Goal: Answer question/provide support

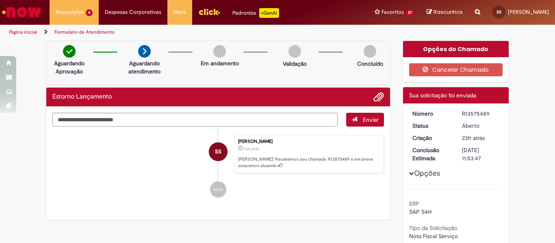
click at [478, 113] on div "R13575489" at bounding box center [481, 114] width 38 height 8
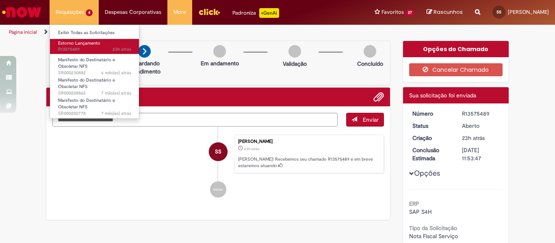
click at [84, 45] on span "Estorno Lançamento" at bounding box center [79, 43] width 42 height 6
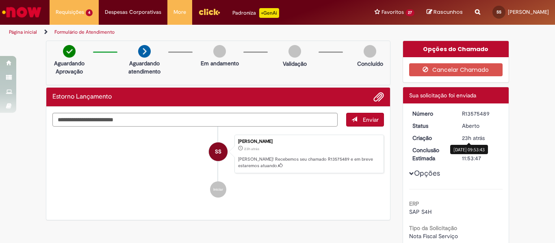
click at [492, 139] on div "23h atrás 23 horas atrás [DATE] 09:53:43" at bounding box center [481, 138] width 38 height 8
click at [465, 139] on span "23h atrás" at bounding box center [473, 138] width 23 height 7
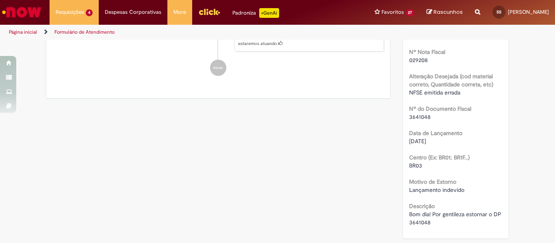
scroll to position [447, 0]
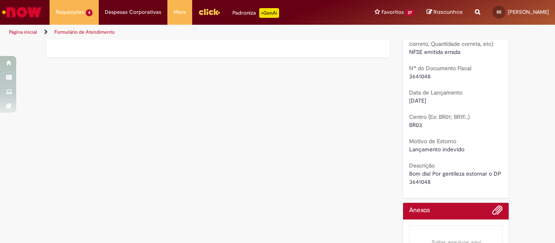
click at [419, 186] on span "Bom dia! Por gentileza estornar o DP 3641048" at bounding box center [456, 177] width 94 height 15
copy span "3641048"
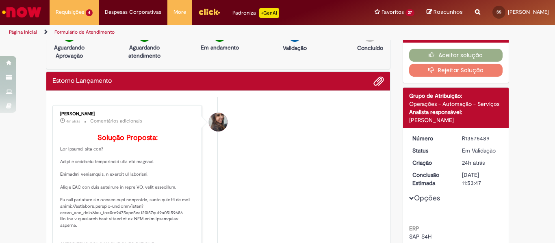
scroll to position [0, 0]
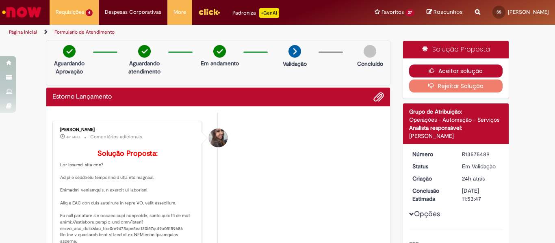
click at [439, 66] on button "Aceitar solução" at bounding box center [456, 71] width 94 height 13
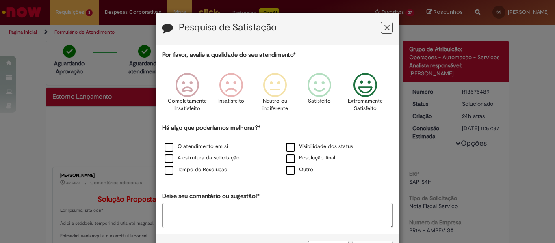
click at [360, 85] on icon "Feedback" at bounding box center [365, 85] width 30 height 24
click at [179, 146] on label "O atendimento em si" at bounding box center [196, 147] width 63 height 8
click at [181, 157] on label "A estrutura da solicitação" at bounding box center [202, 158] width 75 height 8
click at [180, 168] on label "Tempo de Resolução" at bounding box center [196, 170] width 63 height 8
click at [305, 139] on div "Há algo que poderíamos melhorar?* O atendimento em si Visibilidade dos status A…" at bounding box center [277, 150] width 231 height 52
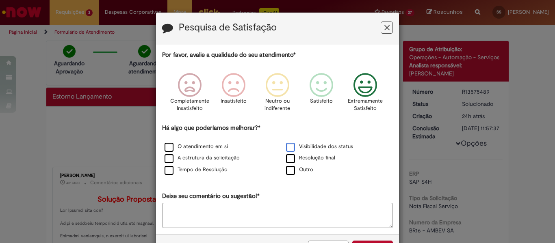
click at [305, 145] on label "Visibilidade dos status" at bounding box center [319, 147] width 67 height 8
click at [303, 162] on div "Resolução final" at bounding box center [338, 159] width 120 height 10
click at [307, 157] on label "Resolução final" at bounding box center [310, 158] width 49 height 8
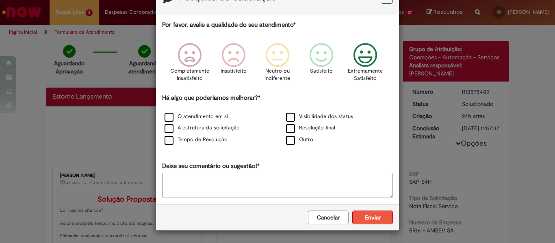
click at [358, 215] on button "Enviar" at bounding box center [372, 218] width 41 height 14
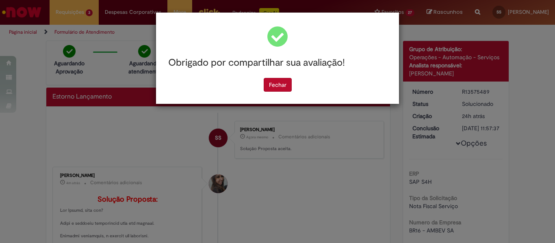
scroll to position [0, 0]
click at [275, 86] on button "Fechar" at bounding box center [278, 85] width 28 height 14
